Goal: Task Accomplishment & Management: Use online tool/utility

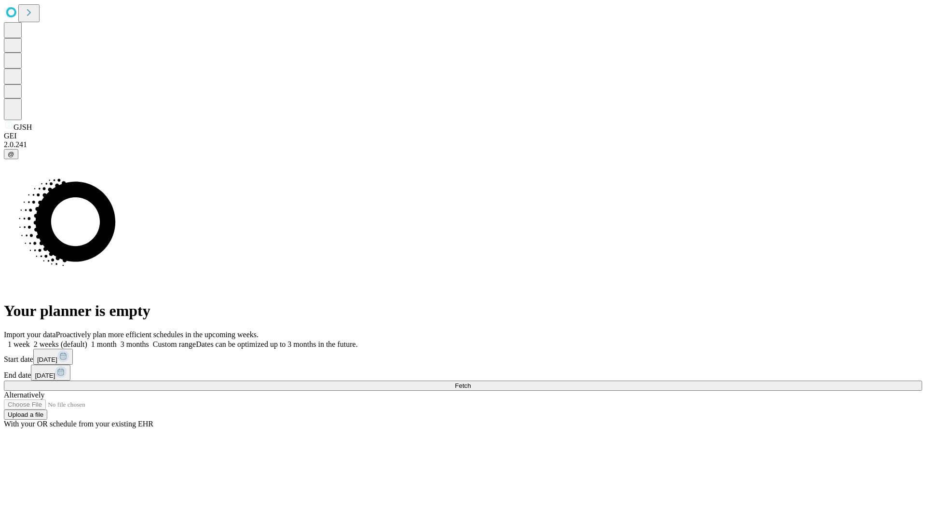
click at [471, 382] on span "Fetch" at bounding box center [463, 385] width 16 height 7
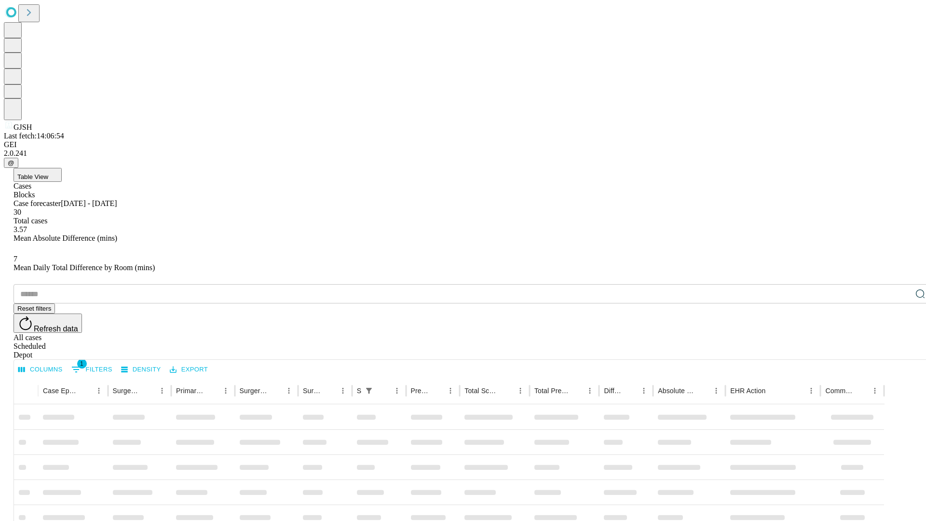
click at [901, 351] on div "Depot" at bounding box center [473, 355] width 918 height 9
